Goal: Transaction & Acquisition: Purchase product/service

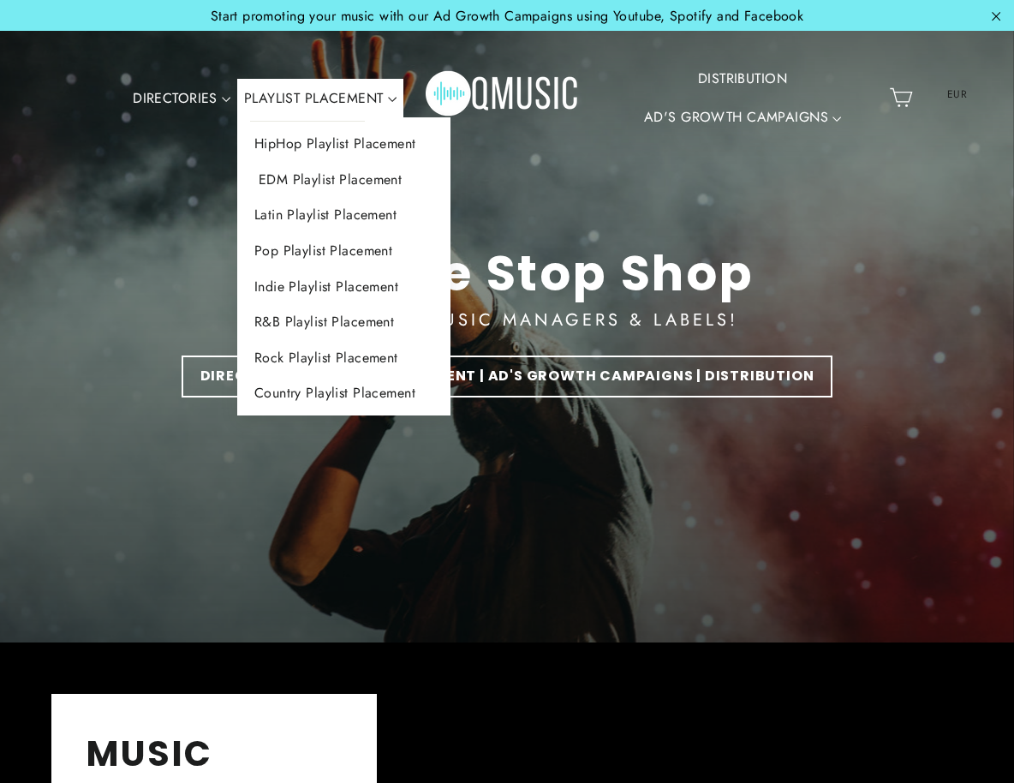
click at [289, 196] on link "EDM Playlist Placement" at bounding box center [343, 180] width 213 height 36
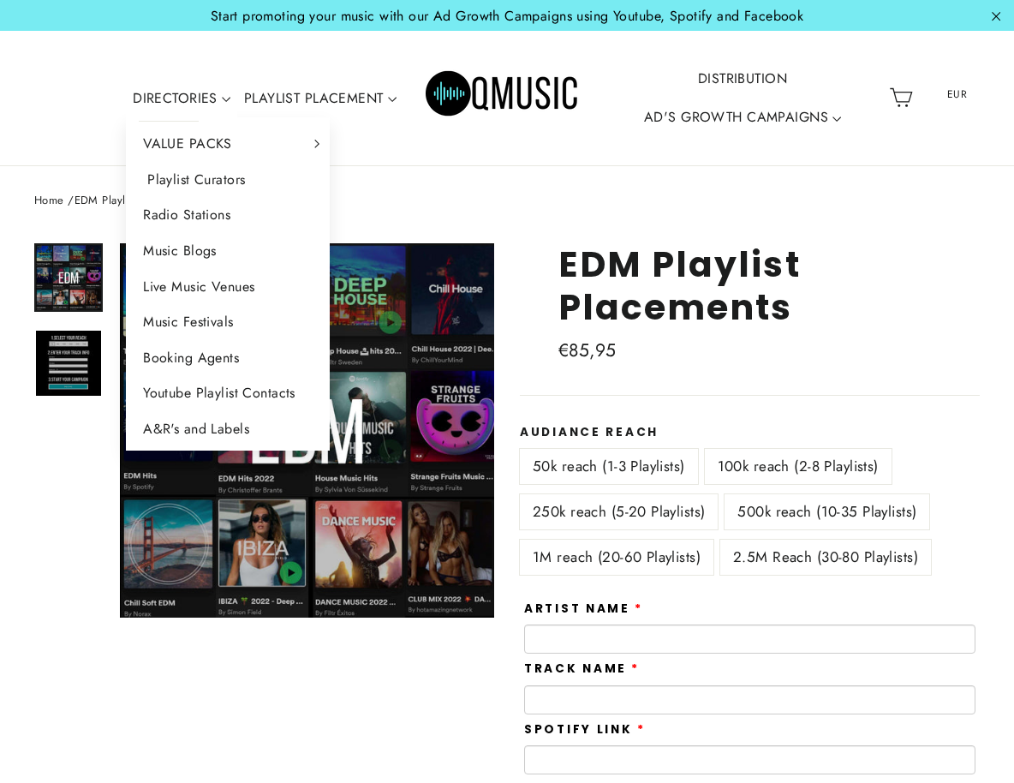
click at [286, 162] on link "Playlist Curators" at bounding box center [228, 180] width 204 height 36
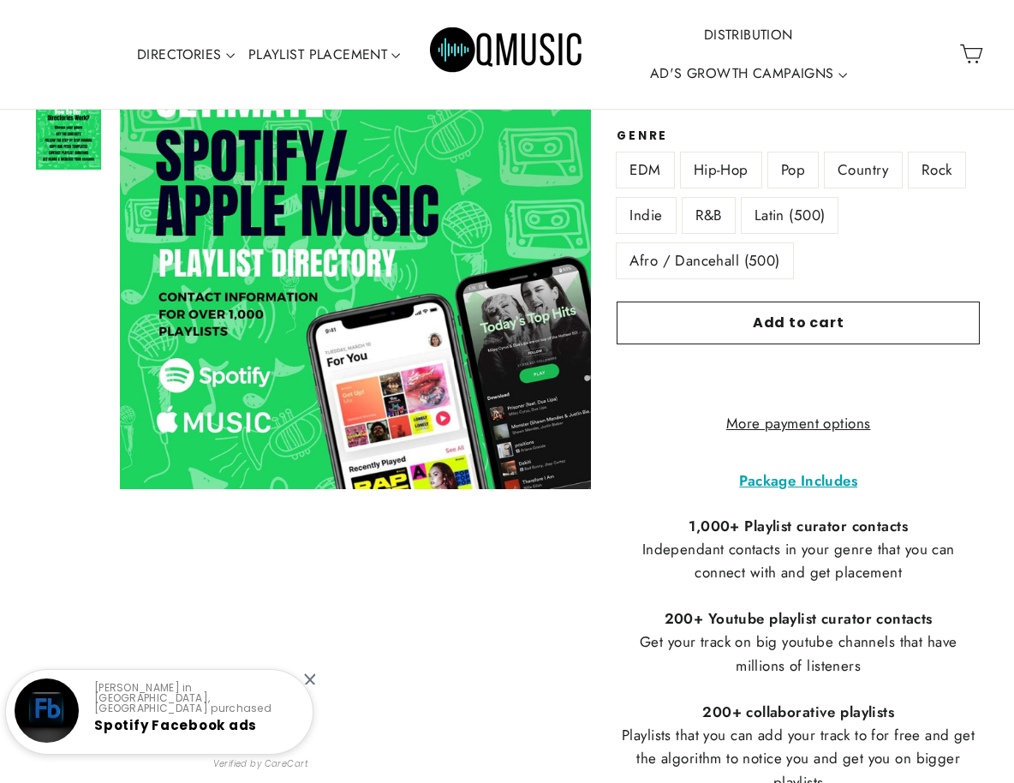
scroll to position [341, 0]
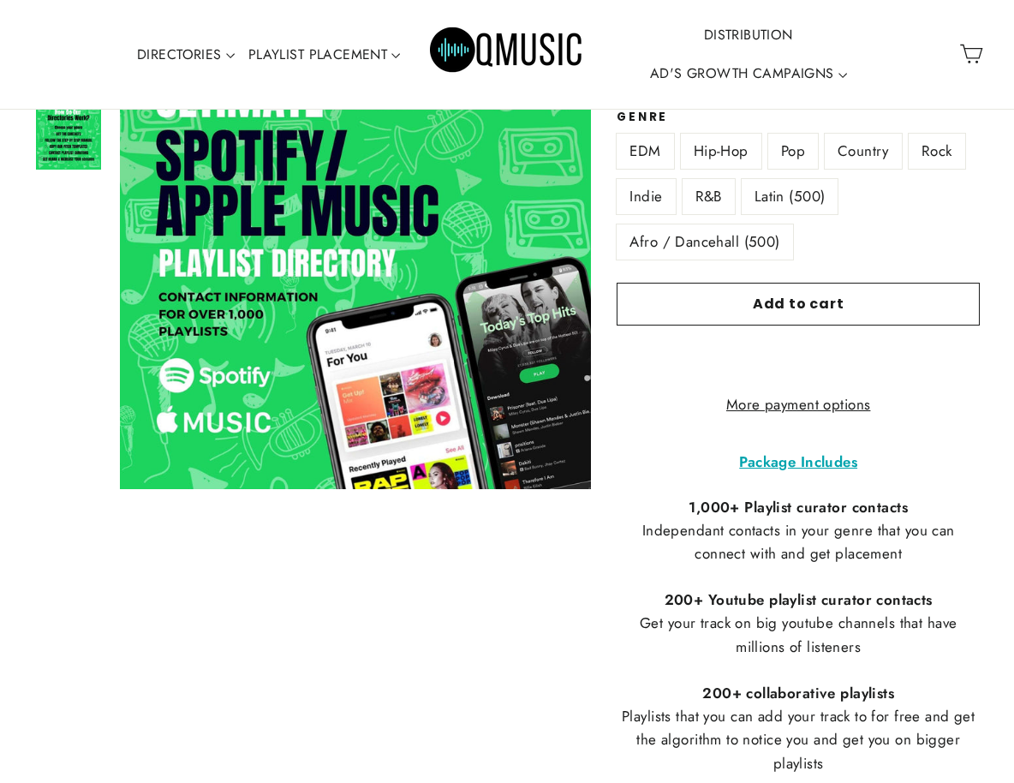
click at [639, 450] on p "Package Includes" at bounding box center [797, 461] width 363 height 23
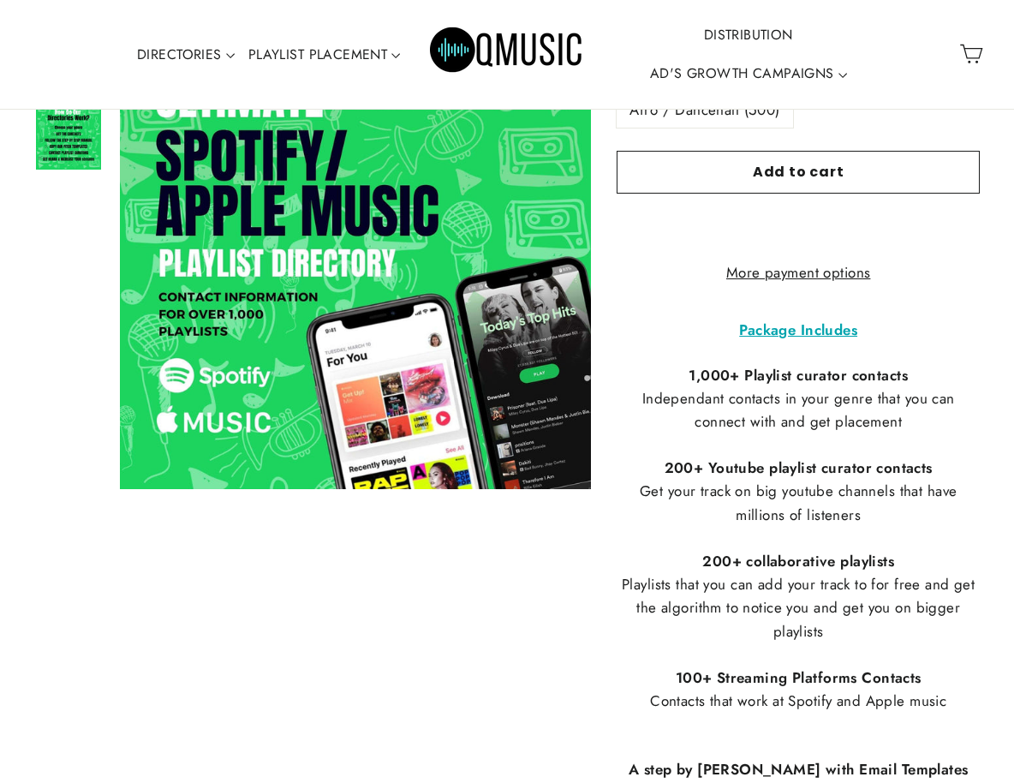
scroll to position [491, 0]
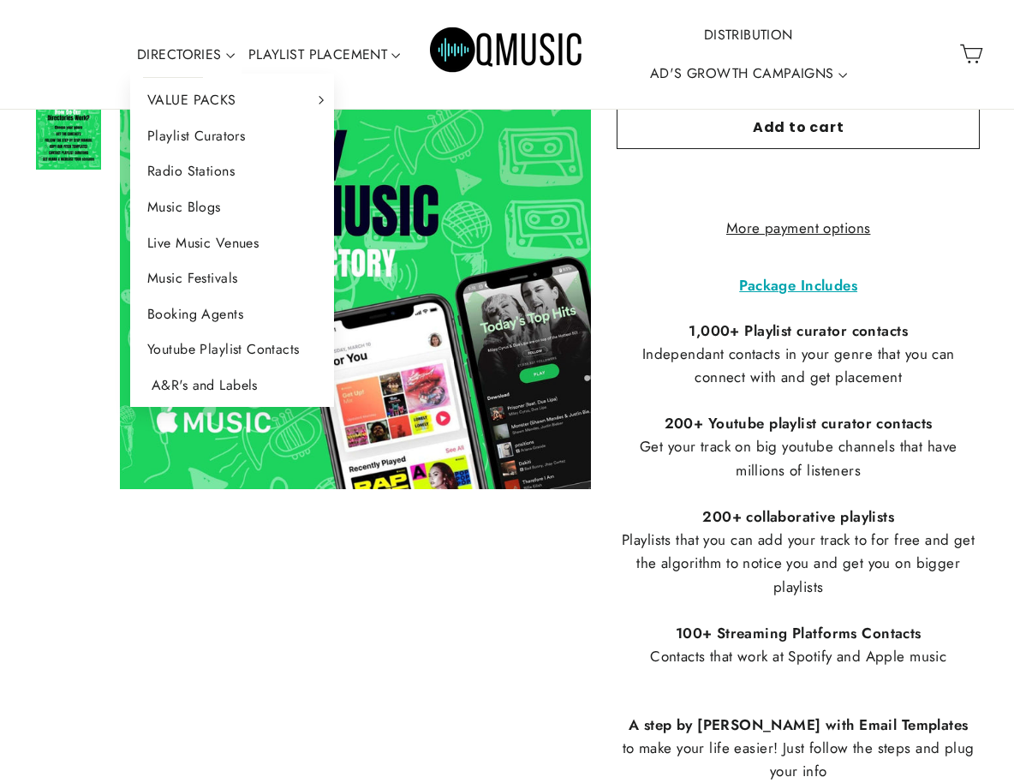
click at [274, 367] on link "A&R's and Labels" at bounding box center [232, 385] width 204 height 36
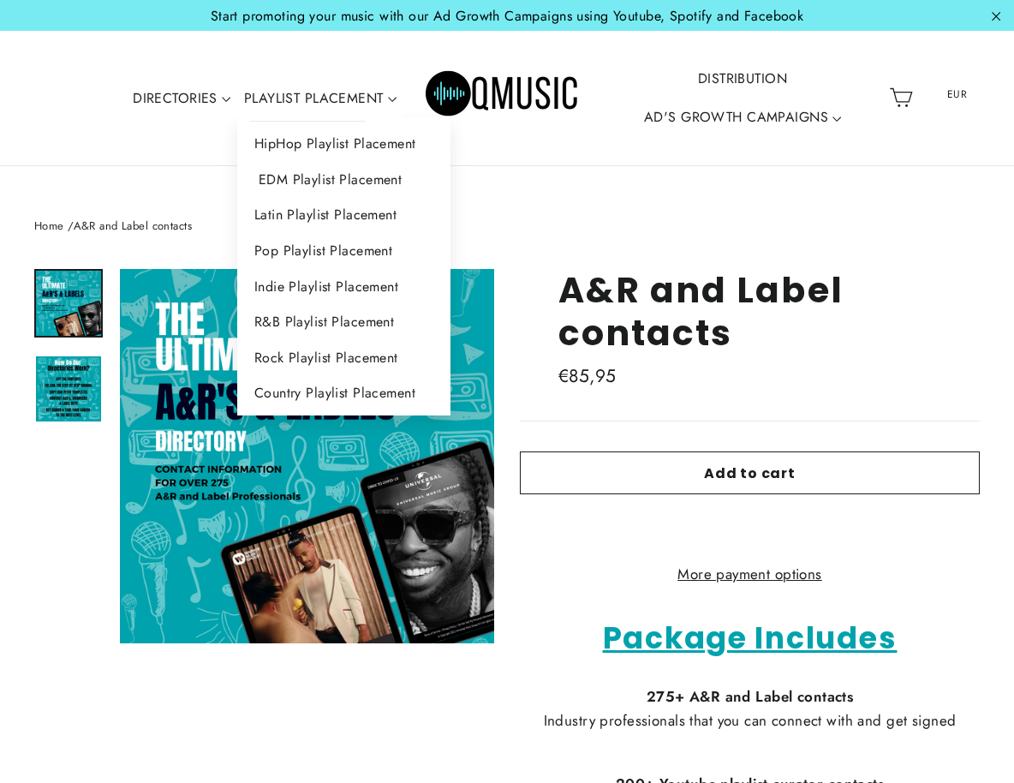
click at [296, 198] on link "EDM Playlist Placement" at bounding box center [343, 180] width 213 height 36
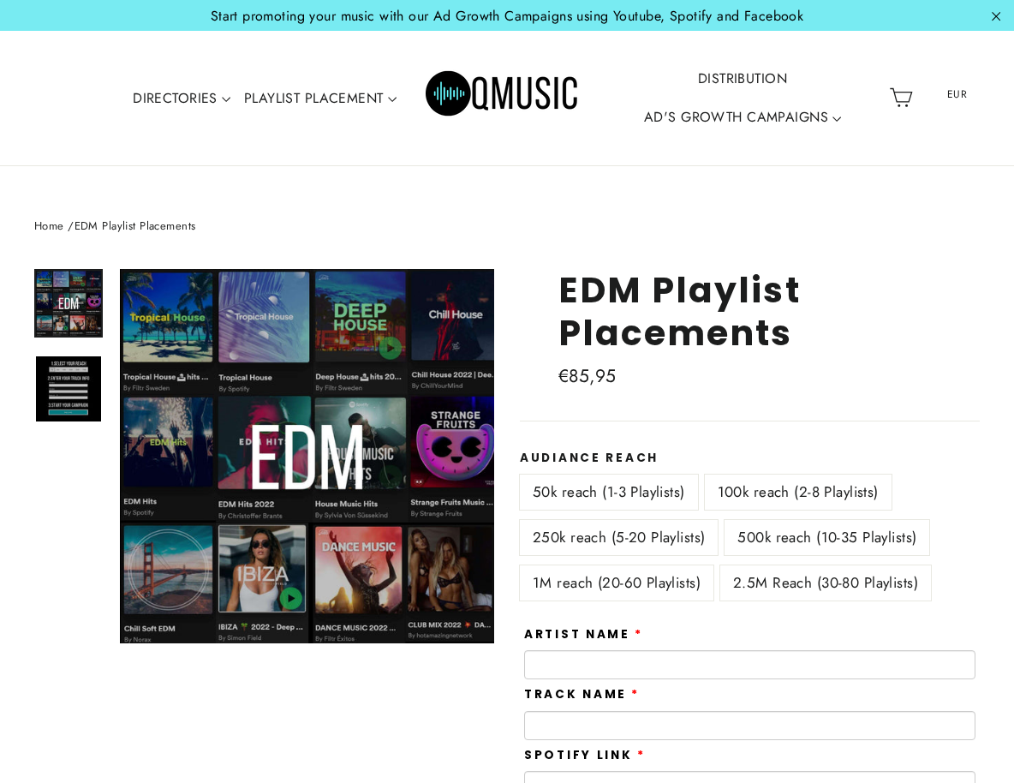
click at [564, 536] on label "250k reach (5-20 Playlists)" at bounding box center [619, 537] width 198 height 35
click at [586, 579] on label "1M reach (20-60 Playlists)" at bounding box center [616, 582] width 193 height 35
click at [568, 479] on label "50k reach (1-3 Playlists)" at bounding box center [609, 491] width 178 height 35
click at [580, 515] on div "50k reach (1-3 Playlists)" at bounding box center [612, 496] width 185 height 45
click at [595, 525] on label "250k reach (5-20 Playlists)" at bounding box center [619, 537] width 198 height 35
